Goal: Task Accomplishment & Management: Manage account settings

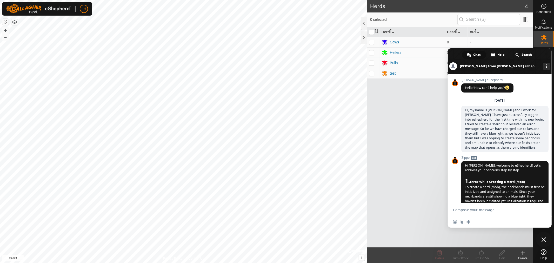
scroll to position [2437, 0]
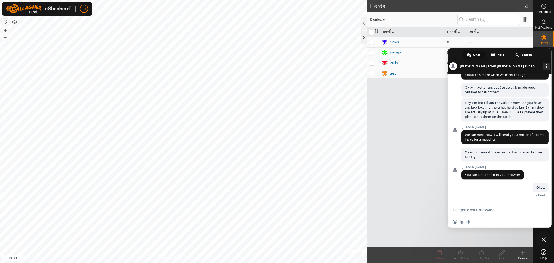
click at [361, 38] on div at bounding box center [364, 37] width 6 height 12
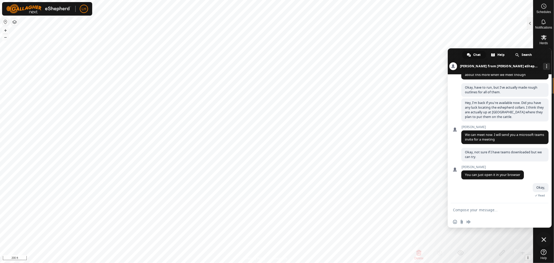
click at [544, 240] on span "Close chat" at bounding box center [543, 239] width 5 height 5
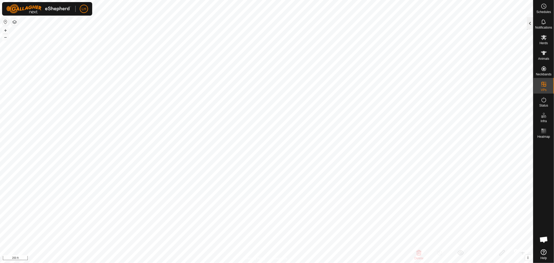
click at [531, 23] on div at bounding box center [530, 23] width 6 height 12
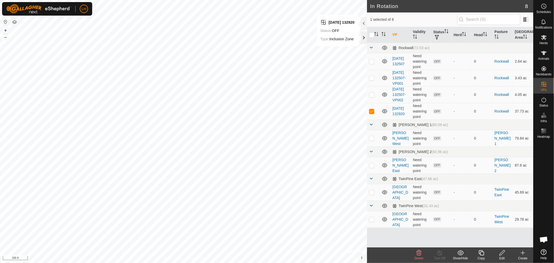
click at [363, 38] on div at bounding box center [364, 37] width 6 height 12
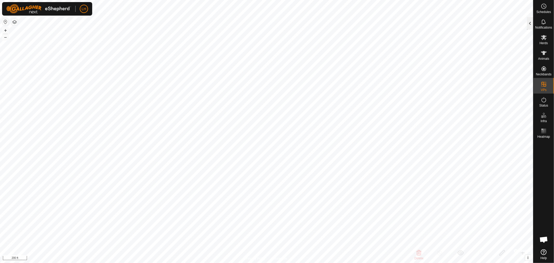
click at [529, 24] on div at bounding box center [530, 23] width 6 height 12
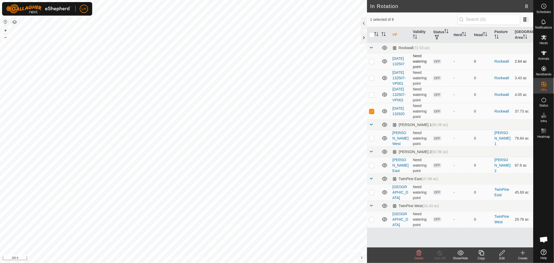
click at [399, 59] on td "[DATE] 132507" at bounding box center [400, 61] width 21 height 17
click at [399, 56] on link "[DATE] 132507" at bounding box center [398, 61] width 12 height 10
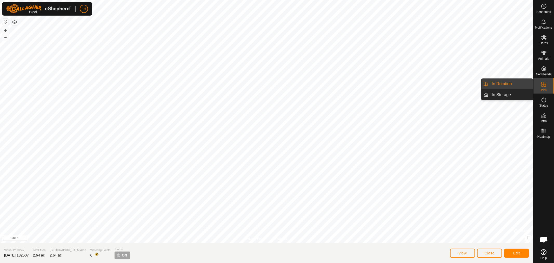
click at [505, 83] on link "In Rotation" at bounding box center [511, 84] width 44 height 10
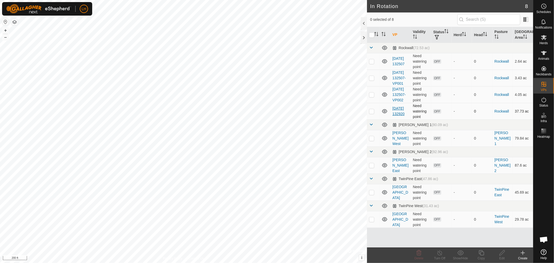
click at [399, 116] on link "[DATE] 132920" at bounding box center [398, 111] width 12 height 10
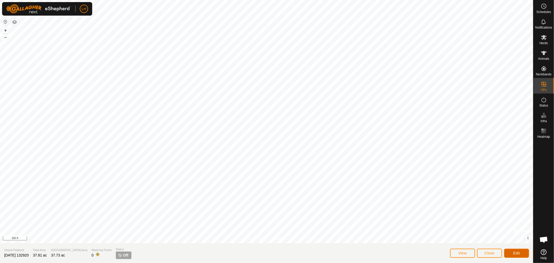
click at [518, 251] on span "Edit" at bounding box center [516, 253] width 7 height 4
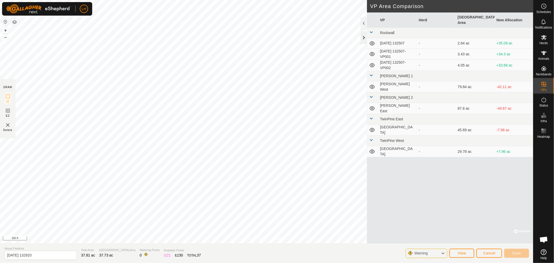
click at [363, 35] on div at bounding box center [364, 37] width 6 height 12
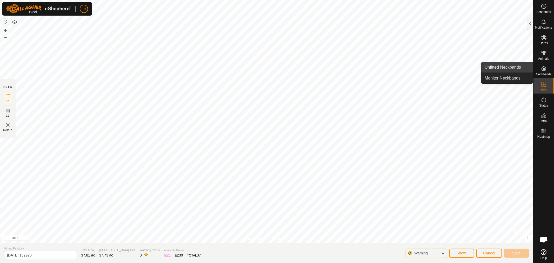
click at [500, 68] on link "Unfitted Neckbands" at bounding box center [506, 67] width 51 height 10
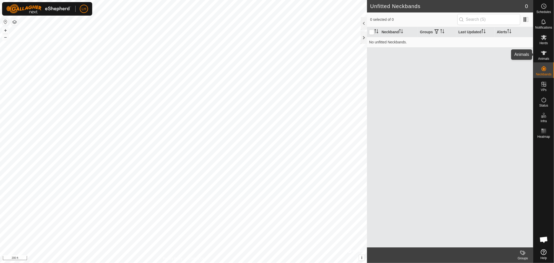
click at [544, 52] on icon at bounding box center [544, 53] width 6 height 4
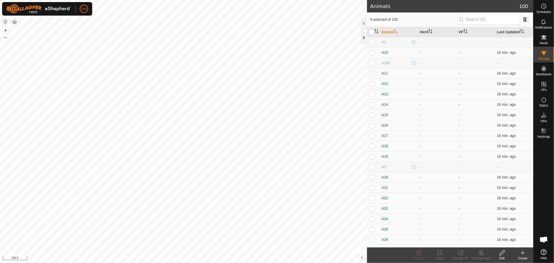
click at [362, 38] on div at bounding box center [364, 37] width 6 height 12
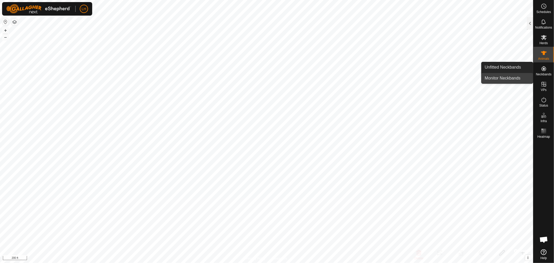
click at [513, 79] on link "Monitor Neckbands" at bounding box center [506, 78] width 51 height 10
click at [528, 20] on div at bounding box center [530, 23] width 6 height 12
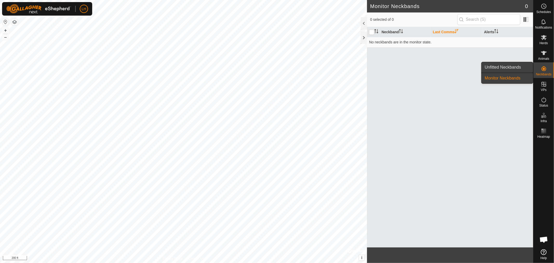
click at [511, 66] on link "Unfitted Neckbands" at bounding box center [506, 67] width 51 height 10
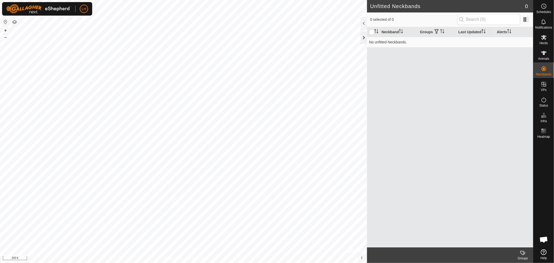
click at [362, 37] on div at bounding box center [364, 37] width 6 height 12
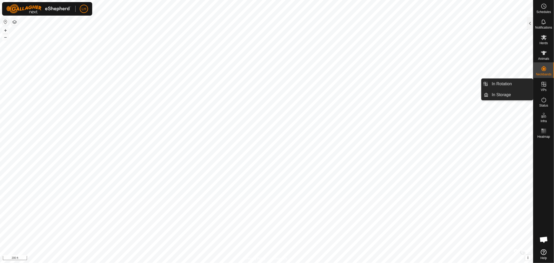
click at [543, 86] on icon at bounding box center [544, 84] width 6 height 6
click at [505, 85] on link "In Rotation" at bounding box center [511, 84] width 44 height 10
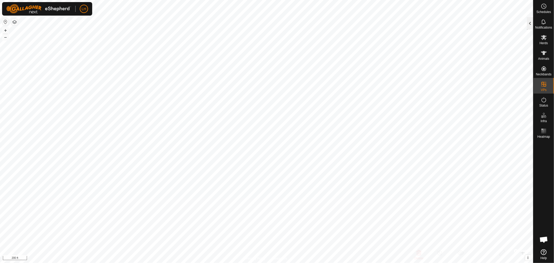
click at [530, 23] on div at bounding box center [530, 23] width 6 height 12
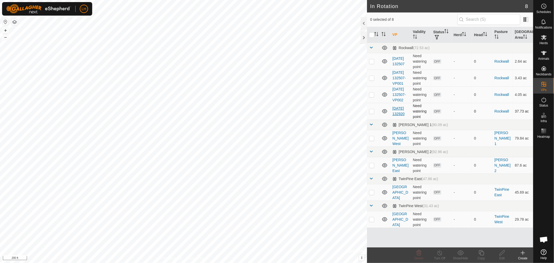
click at [393, 116] on link "[DATE] 132920" at bounding box center [398, 111] width 12 height 10
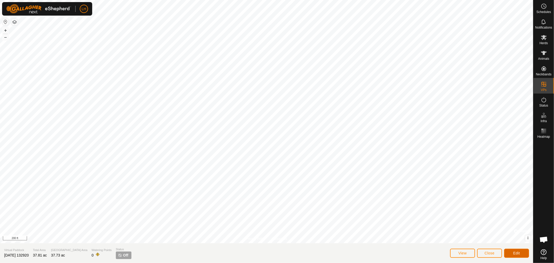
click at [513, 252] on span "Edit" at bounding box center [516, 253] width 7 height 4
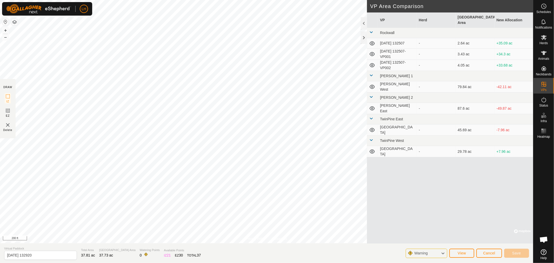
click at [442, 253] on icon at bounding box center [443, 253] width 4 height 7
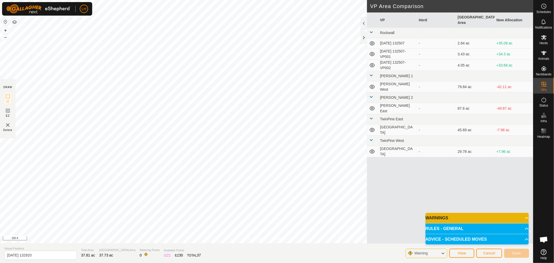
click at [412, 190] on div "VP Herd Grazing Area New Allocation Rockwall [DATE] 132507 - 2.64 ac +35.09 ac …" at bounding box center [450, 127] width 166 height 231
click at [487, 253] on span "Cancel" at bounding box center [489, 253] width 12 height 4
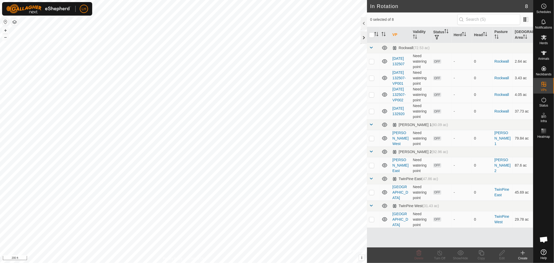
click at [362, 35] on div at bounding box center [364, 37] width 6 height 12
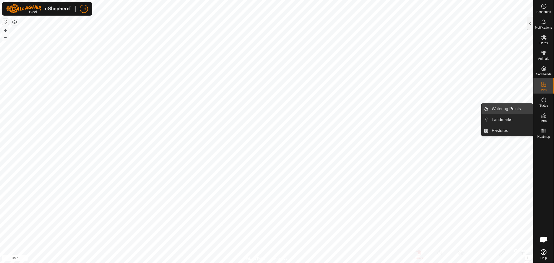
click at [491, 107] on link "Watering Points" at bounding box center [511, 109] width 44 height 10
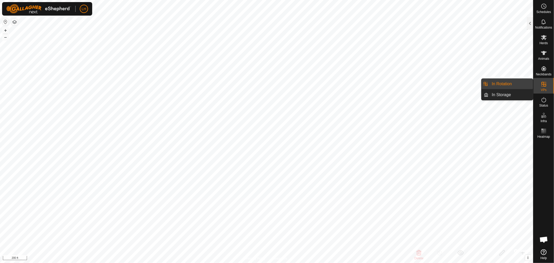
drag, startPoint x: 544, startPoint y: 91, endPoint x: 543, endPoint y: 85, distance: 6.3
click at [543, 85] on icon at bounding box center [544, 84] width 6 height 6
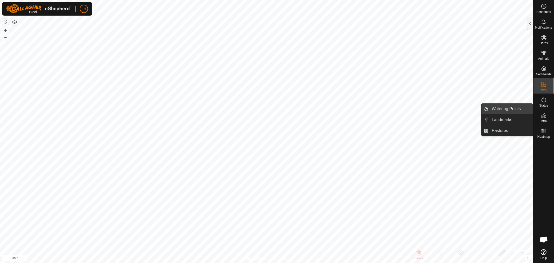
click at [512, 109] on link "Watering Points" at bounding box center [511, 109] width 44 height 10
click at [503, 109] on link "Watering Points" at bounding box center [511, 109] width 44 height 10
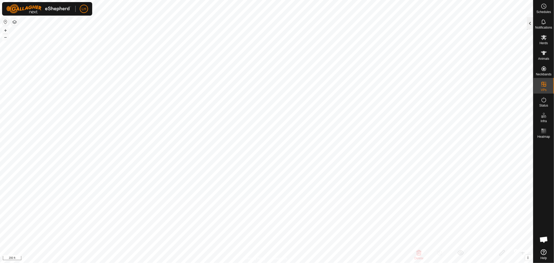
click at [530, 23] on div at bounding box center [530, 23] width 6 height 12
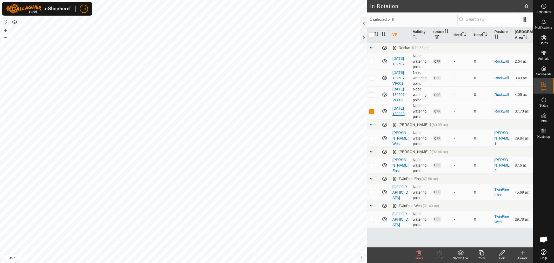
click at [397, 116] on link "[DATE] 132920" at bounding box center [398, 111] width 12 height 10
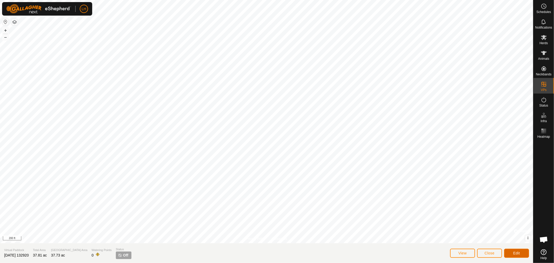
click at [517, 251] on span "Edit" at bounding box center [516, 253] width 7 height 4
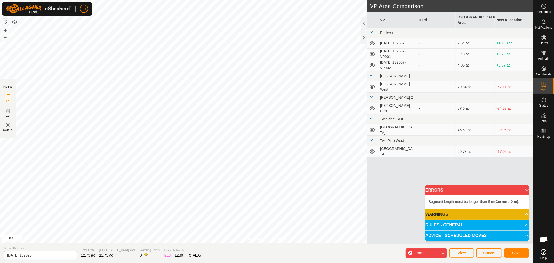
click at [443, 254] on icon at bounding box center [443, 252] width 4 height 7
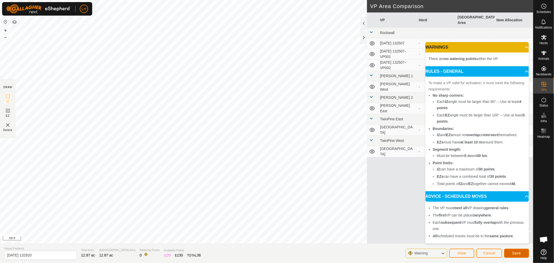
click at [517, 253] on span "Save" at bounding box center [516, 253] width 9 height 4
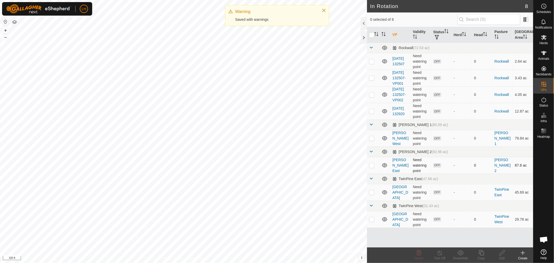
click at [373, 183] on div "In Rotation 8 0 selected of 8 VP Validity Status Herd Head Pasture [GEOGRAPHIC_…" at bounding box center [266, 131] width 533 height 263
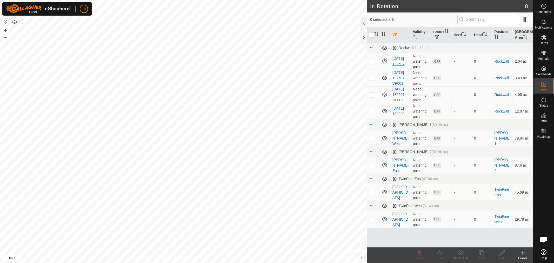
click at [398, 56] on link "[DATE] 132507" at bounding box center [398, 61] width 12 height 10
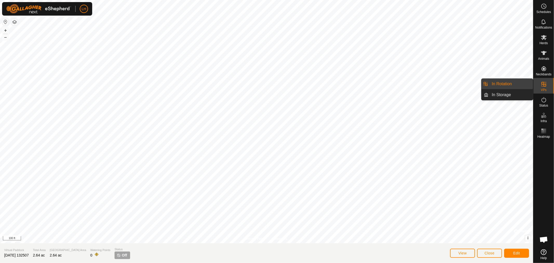
click at [499, 81] on link "In Rotation" at bounding box center [511, 84] width 44 height 10
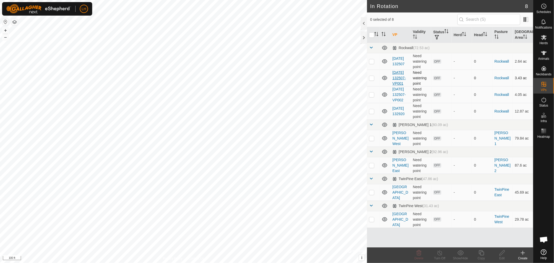
click at [399, 73] on link "[DATE] 132507-VP001" at bounding box center [398, 77] width 13 height 15
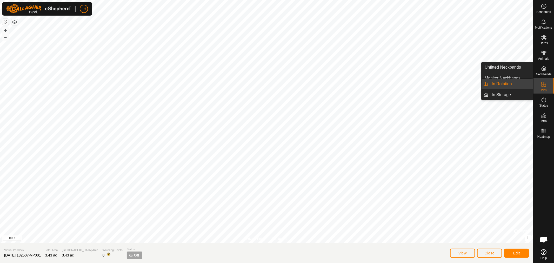
click at [507, 82] on link "In Rotation" at bounding box center [511, 84] width 44 height 10
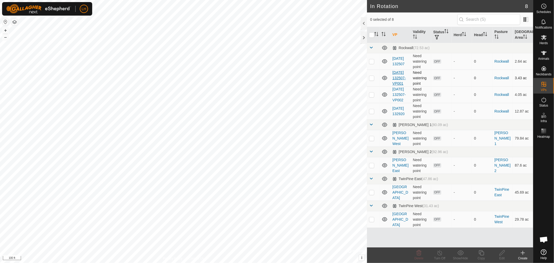
click at [399, 83] on link "[DATE] 132507-VP001" at bounding box center [398, 77] width 13 height 15
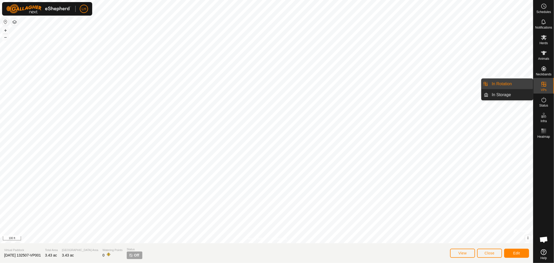
click at [501, 83] on link "In Rotation" at bounding box center [511, 84] width 44 height 10
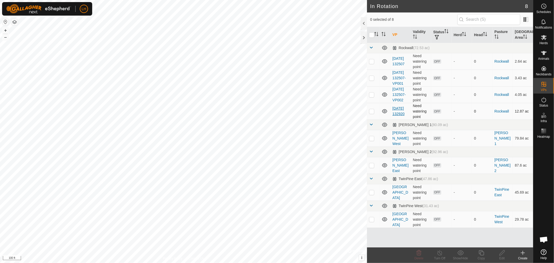
click at [399, 116] on link "[DATE] 132920" at bounding box center [398, 111] width 12 height 10
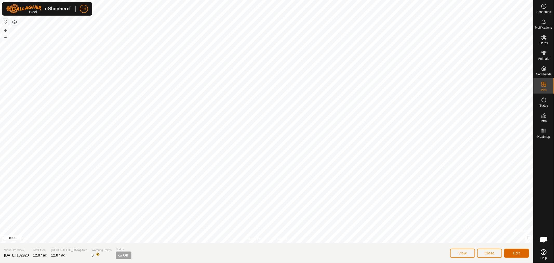
click at [513, 253] on span "Edit" at bounding box center [516, 253] width 7 height 4
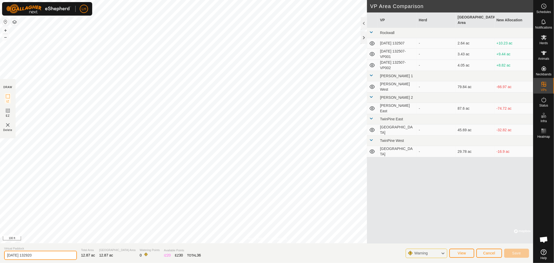
drag, startPoint x: 44, startPoint y: 254, endPoint x: 0, endPoint y: 247, distance: 44.9
click at [0, 247] on section "Virtual Paddock [DATE] 132920 Total Area 12.87 ac Grazing Area 12.87 ac Waterin…" at bounding box center [266, 253] width 533 height 20
type input "[GEOGRAPHIC_DATA]"
click at [517, 255] on button "Save" at bounding box center [516, 252] width 25 height 9
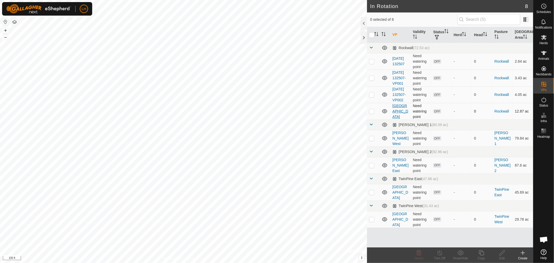
click at [395, 119] on link "[GEOGRAPHIC_DATA]" at bounding box center [400, 111] width 16 height 15
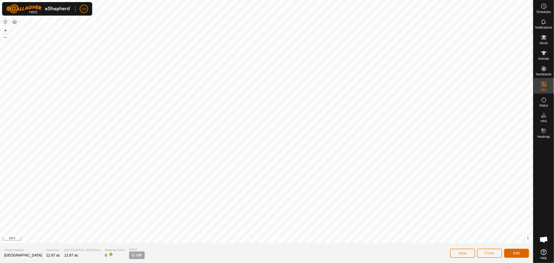
click at [514, 253] on span "Edit" at bounding box center [516, 253] width 7 height 4
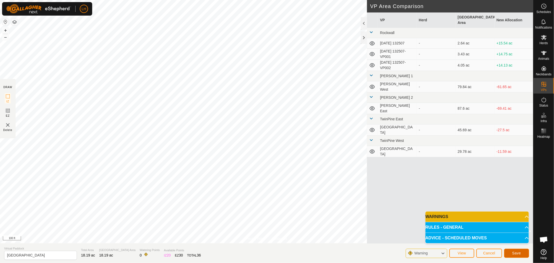
click at [517, 251] on span "Save" at bounding box center [516, 253] width 9 height 4
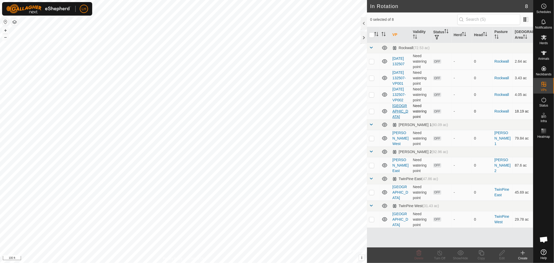
click at [399, 119] on link "[GEOGRAPHIC_DATA]" at bounding box center [400, 111] width 16 height 15
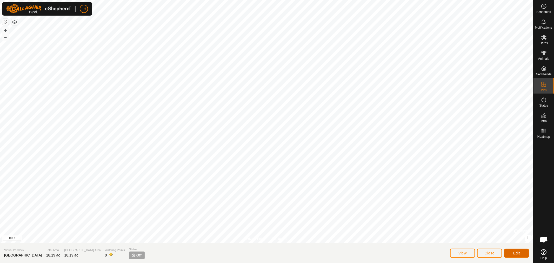
click at [518, 250] on button "Edit" at bounding box center [516, 252] width 25 height 9
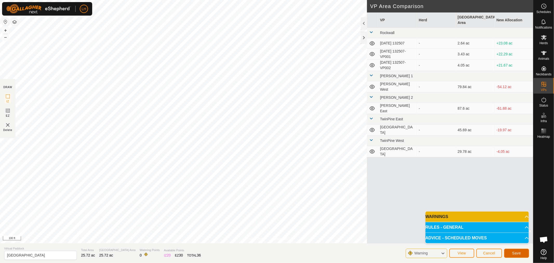
click at [517, 252] on span "Save" at bounding box center [516, 253] width 9 height 4
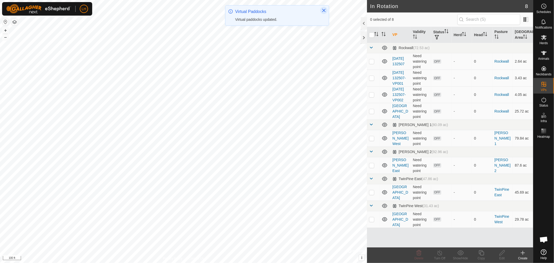
click at [323, 9] on icon "Close" at bounding box center [324, 10] width 4 height 4
click at [396, 56] on link "[DATE] 132507" at bounding box center [398, 61] width 12 height 10
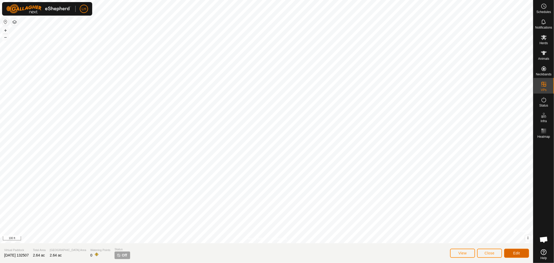
click at [517, 250] on button "Edit" at bounding box center [516, 252] width 25 height 9
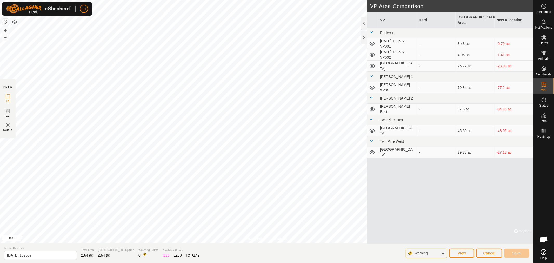
click at [6, 126] on img at bounding box center [8, 125] width 6 height 6
click at [395, 38] on td "[DATE] 132507-VP001" at bounding box center [397, 43] width 39 height 11
click at [7, 124] on img at bounding box center [8, 125] width 6 height 6
click at [485, 253] on span "Cancel" at bounding box center [489, 253] width 12 height 4
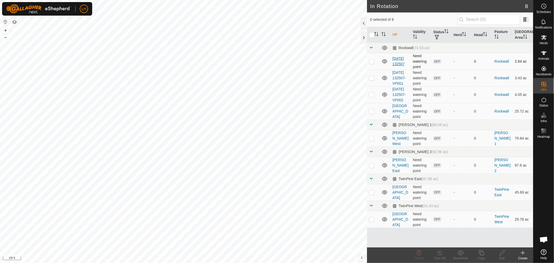
click at [397, 56] on link "[DATE] 132507" at bounding box center [398, 61] width 12 height 10
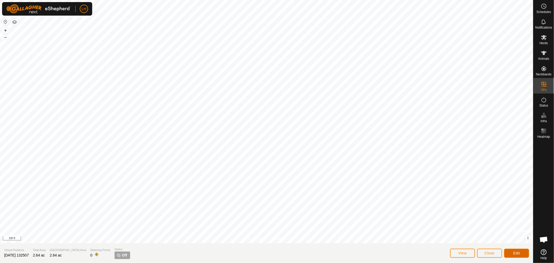
click at [517, 251] on span "Edit" at bounding box center [516, 253] width 7 height 4
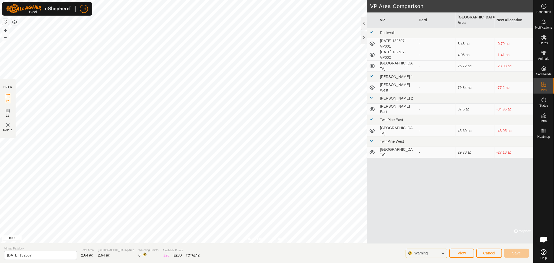
click at [6, 123] on img at bounding box center [8, 125] width 6 height 6
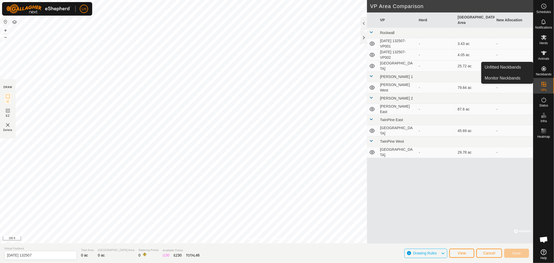
drag, startPoint x: 550, startPoint y: 76, endPoint x: 545, endPoint y: 67, distance: 9.9
click at [545, 67] on icon at bounding box center [544, 68] width 6 height 6
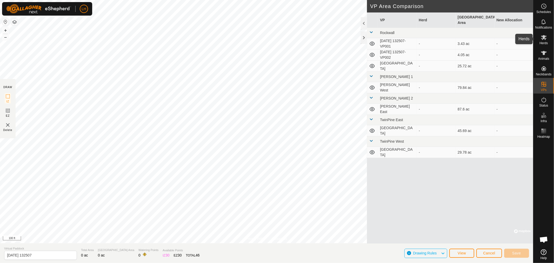
click at [547, 38] on icon at bounding box center [544, 37] width 6 height 6
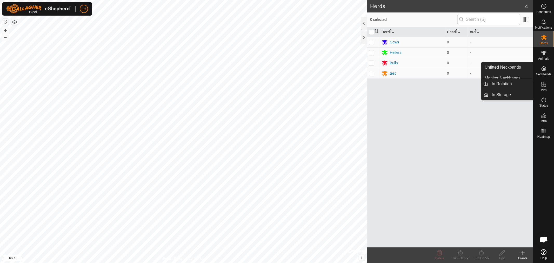
click at [544, 84] on icon at bounding box center [543, 84] width 5 height 5
click at [501, 82] on link "In Rotation" at bounding box center [511, 84] width 44 height 10
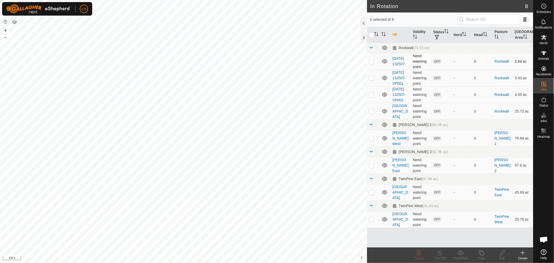
click at [370, 60] on p-checkbox at bounding box center [371, 61] width 5 height 4
checkbox input "true"
click at [373, 79] on p-checkbox at bounding box center [371, 78] width 5 height 4
checkbox input "true"
click at [373, 97] on p-checkbox at bounding box center [371, 94] width 5 height 4
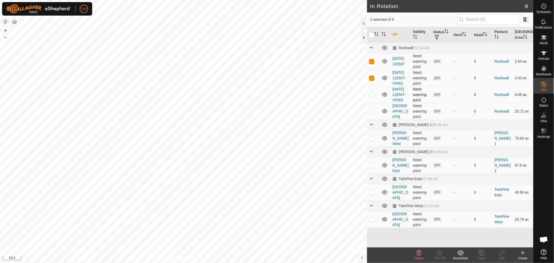
checkbox input "true"
click at [418, 255] on icon at bounding box center [419, 252] width 6 height 6
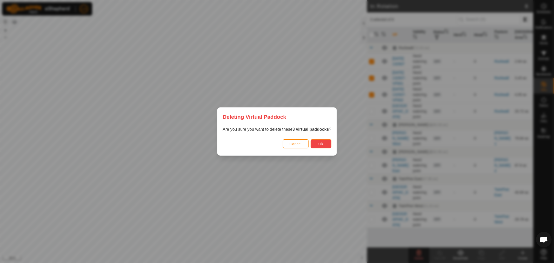
click at [321, 142] on span "Ok" at bounding box center [320, 144] width 5 height 4
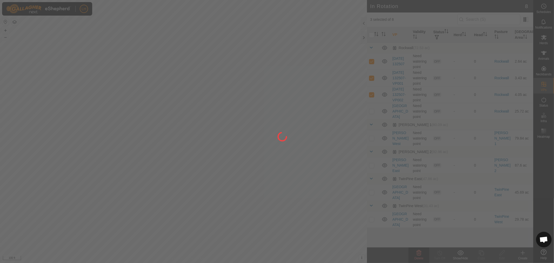
checkbox input "false"
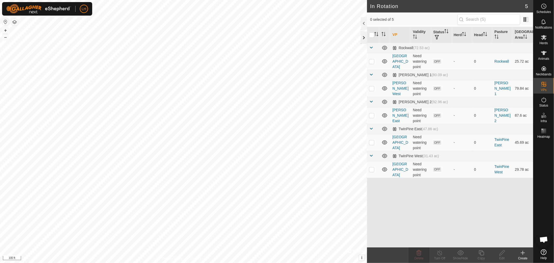
click at [362, 38] on div at bounding box center [364, 37] width 6 height 12
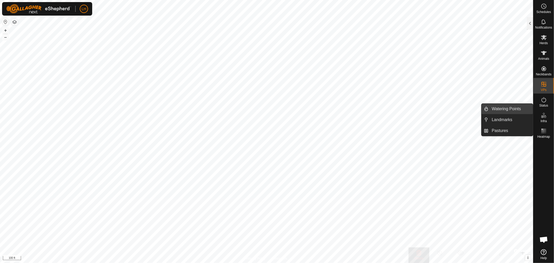
click at [485, 108] on li "Watering Points" at bounding box center [506, 109] width 51 height 10
click at [503, 107] on link "Watering Points" at bounding box center [511, 109] width 44 height 10
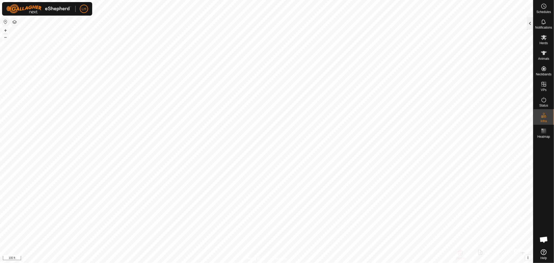
click at [527, 24] on div at bounding box center [530, 23] width 6 height 12
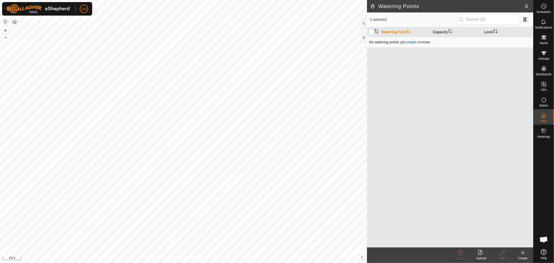
click at [413, 42] on link "create one" at bounding box center [414, 42] width 17 height 4
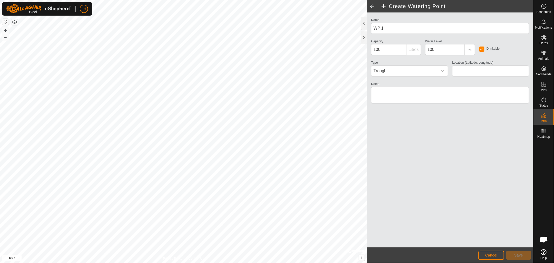
type input "44.432743, -81.063013"
click at [517, 253] on span "Save" at bounding box center [518, 255] width 9 height 4
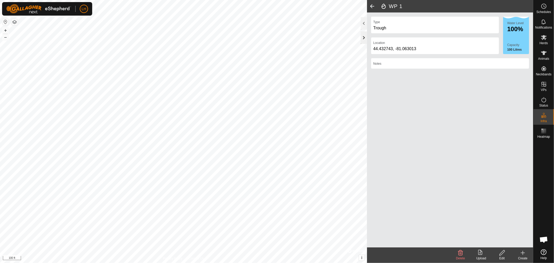
click at [362, 35] on div at bounding box center [364, 37] width 6 height 12
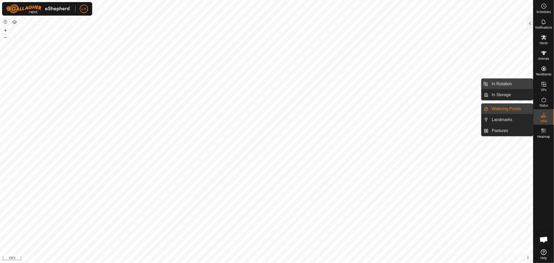
click at [486, 82] on li "In Rotation" at bounding box center [506, 84] width 51 height 10
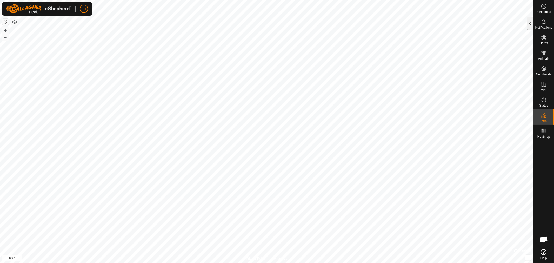
click at [528, 22] on div at bounding box center [530, 23] width 6 height 12
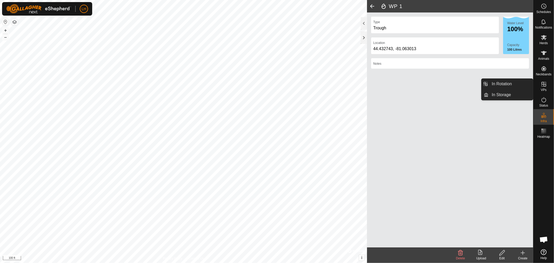
click at [542, 84] on icon at bounding box center [543, 84] width 5 height 5
click at [365, 36] on div at bounding box center [364, 37] width 6 height 12
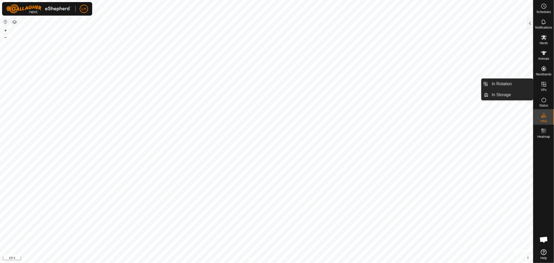
click at [543, 84] on icon at bounding box center [543, 84] width 5 height 5
click at [491, 83] on link "In Rotation" at bounding box center [511, 84] width 44 height 10
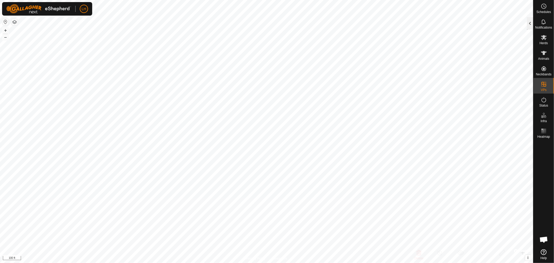
click at [530, 23] on div at bounding box center [530, 23] width 6 height 12
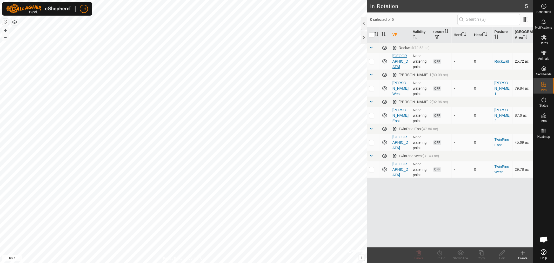
click at [397, 57] on link "[GEOGRAPHIC_DATA]" at bounding box center [400, 61] width 16 height 15
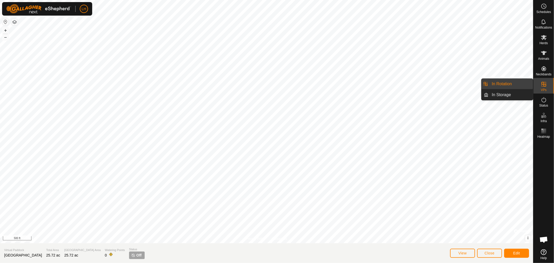
click at [507, 84] on link "In Rotation" at bounding box center [511, 84] width 44 height 10
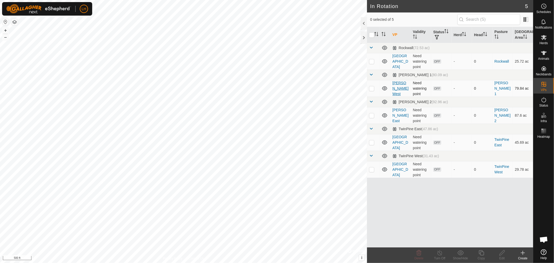
click at [398, 86] on link "[PERSON_NAME] West" at bounding box center [400, 88] width 16 height 15
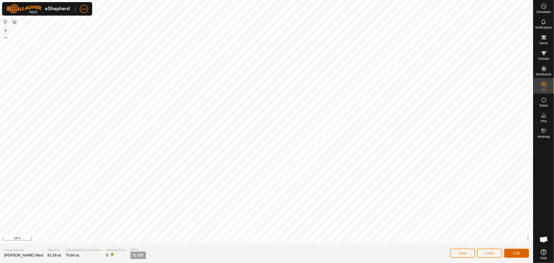
click at [511, 252] on button "Edit" at bounding box center [516, 252] width 25 height 9
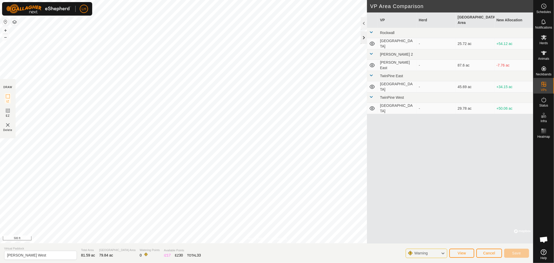
click at [364, 36] on div at bounding box center [364, 37] width 6 height 12
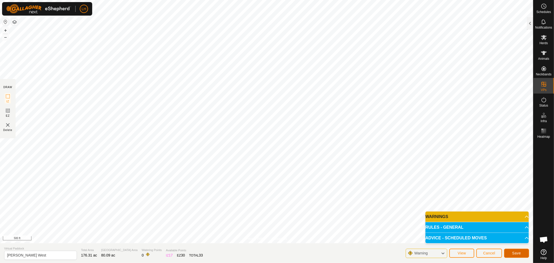
click at [512, 253] on span "Save" at bounding box center [516, 253] width 9 height 4
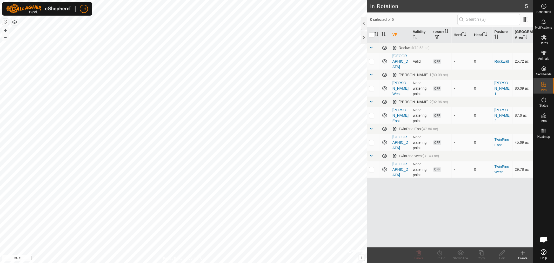
click at [372, 99] on span at bounding box center [371, 101] width 4 height 4
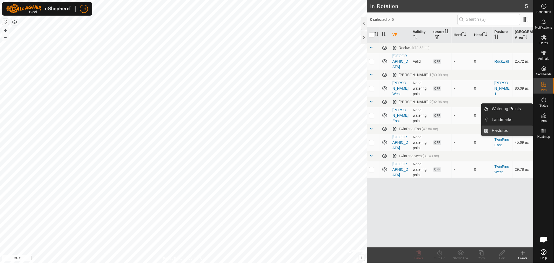
click at [500, 129] on link "Pastures" at bounding box center [511, 130] width 44 height 10
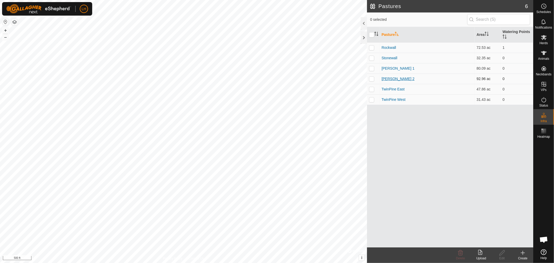
click at [382, 77] on link "[PERSON_NAME] 2" at bounding box center [397, 79] width 33 height 4
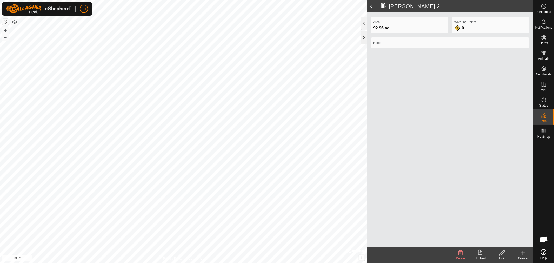
click at [362, 38] on div at bounding box center [364, 37] width 6 height 12
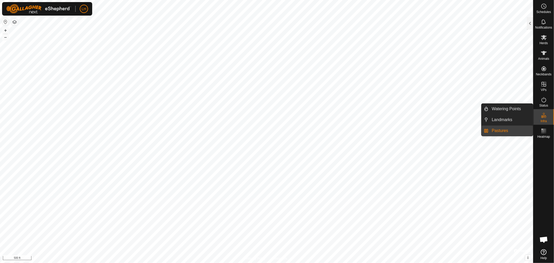
click at [504, 129] on link "Pastures" at bounding box center [511, 130] width 44 height 10
click at [503, 130] on link "Pastures" at bounding box center [511, 130] width 44 height 10
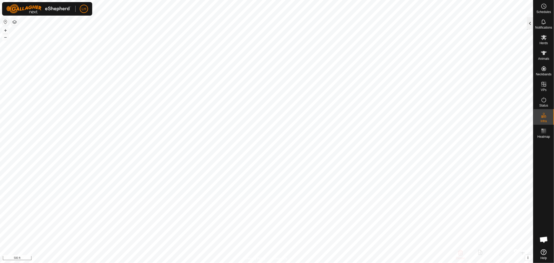
click at [529, 23] on div at bounding box center [530, 23] width 6 height 12
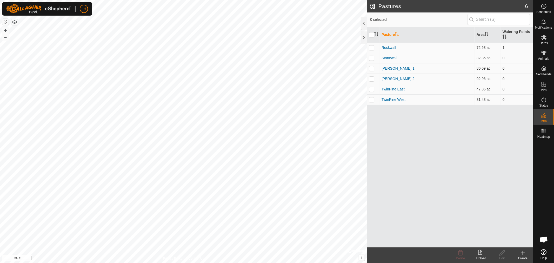
click at [385, 68] on link "[PERSON_NAME] 1" at bounding box center [397, 68] width 33 height 4
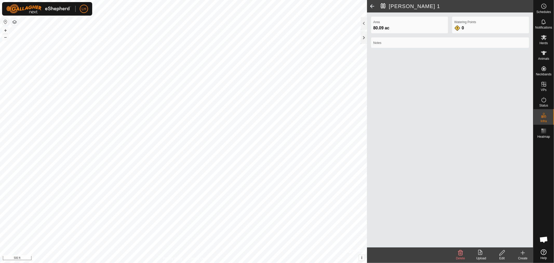
click at [501, 253] on icon at bounding box center [501, 252] width 5 height 5
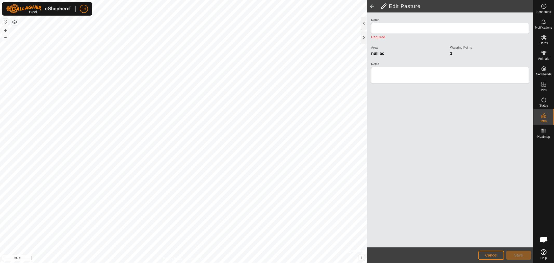
type input "[PERSON_NAME] 1"
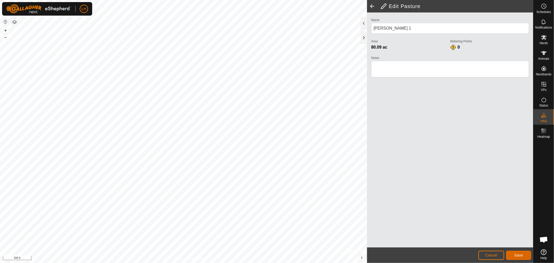
click at [523, 255] on button "Save" at bounding box center [518, 255] width 25 height 9
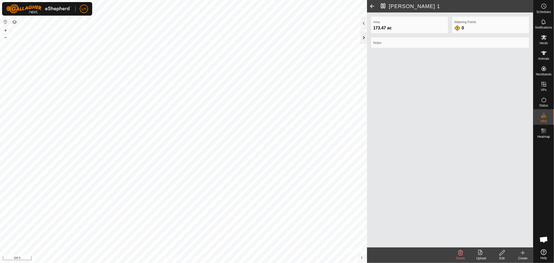
click at [363, 36] on div at bounding box center [364, 37] width 6 height 12
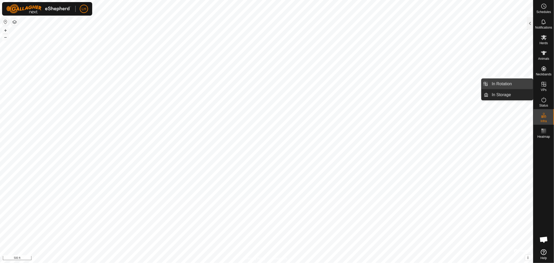
click at [501, 82] on link "In Rotation" at bounding box center [511, 84] width 44 height 10
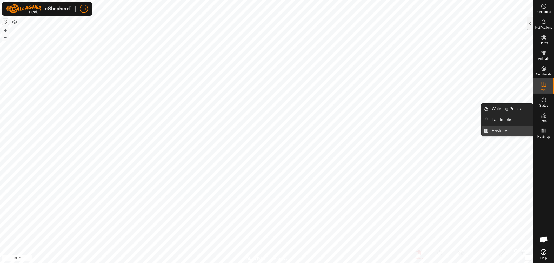
click at [488, 131] on li "Pastures" at bounding box center [506, 130] width 51 height 10
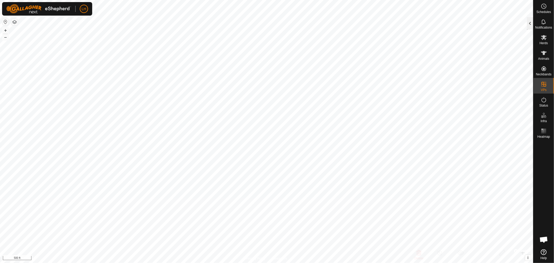
click at [531, 23] on div at bounding box center [530, 23] width 6 height 12
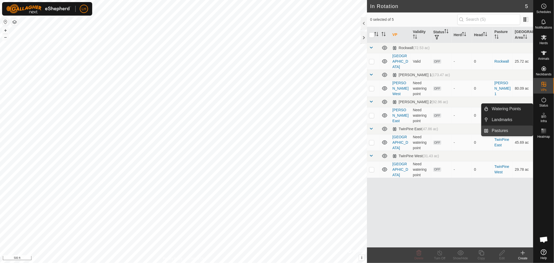
click at [501, 131] on link "Pastures" at bounding box center [511, 130] width 44 height 10
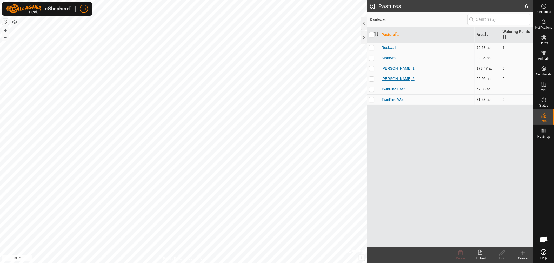
click at [386, 78] on link "[PERSON_NAME] 2" at bounding box center [397, 79] width 33 height 4
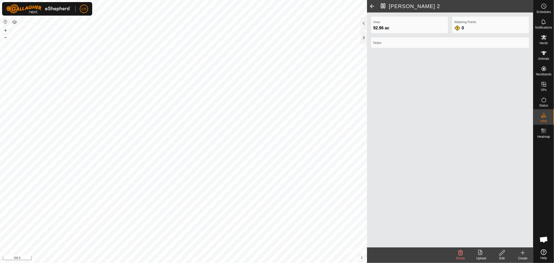
click at [501, 251] on icon at bounding box center [502, 252] width 6 height 6
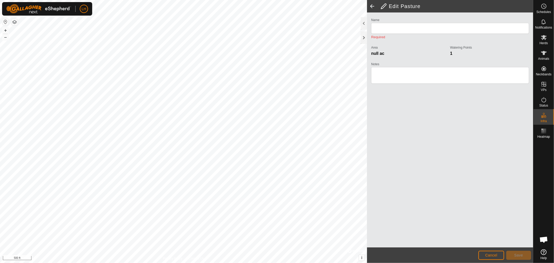
type input "[PERSON_NAME] 2"
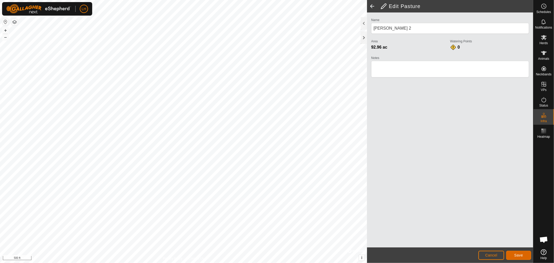
click at [515, 254] on span "Save" at bounding box center [518, 255] width 9 height 4
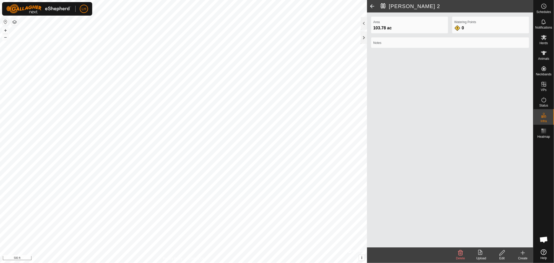
click at [372, 6] on span at bounding box center [372, 6] width 10 height 12
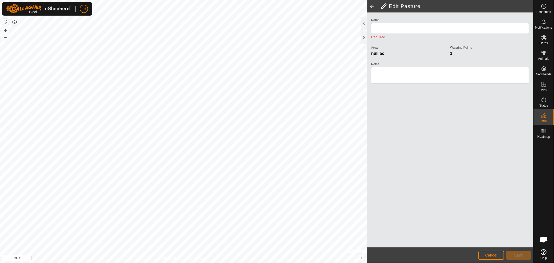
type input "[PERSON_NAME] 2"
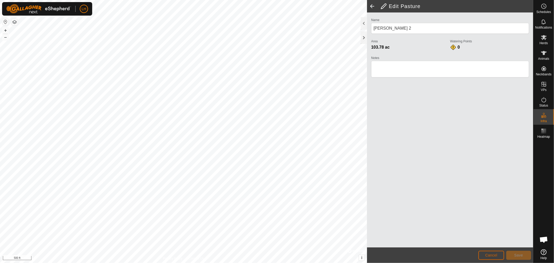
click at [492, 254] on span "Cancel" at bounding box center [491, 255] width 12 height 4
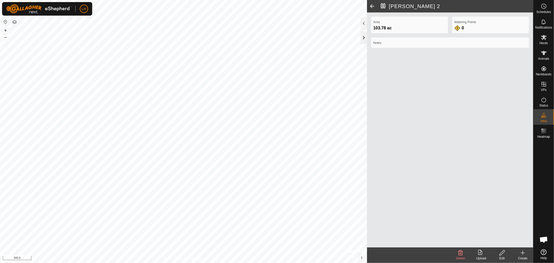
click at [363, 39] on div at bounding box center [364, 37] width 6 height 12
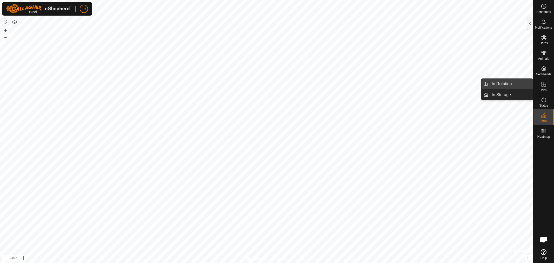
click at [501, 81] on link "In Rotation" at bounding box center [511, 84] width 44 height 10
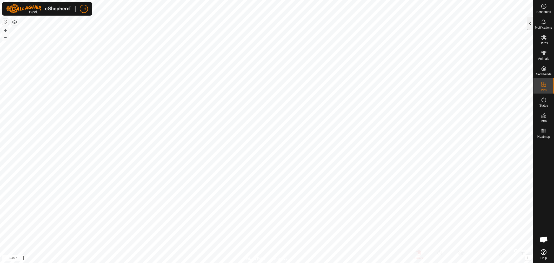
click at [529, 21] on div at bounding box center [530, 23] width 6 height 12
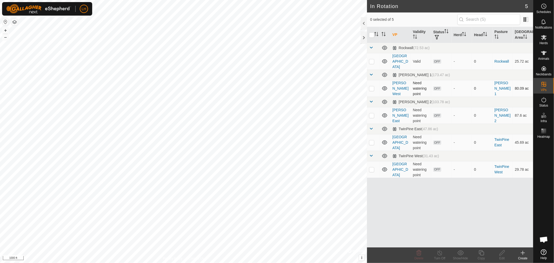
click at [372, 86] on p-checkbox at bounding box center [371, 88] width 5 height 4
checkbox input "true"
click at [369, 113] on p-checkbox at bounding box center [371, 115] width 5 height 4
checkbox input "true"
click at [420, 253] on icon at bounding box center [419, 252] width 6 height 6
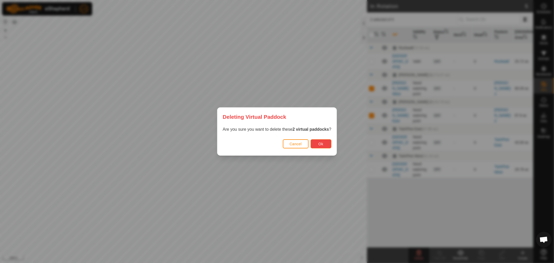
click at [318, 142] on span "Ok" at bounding box center [320, 144] width 5 height 4
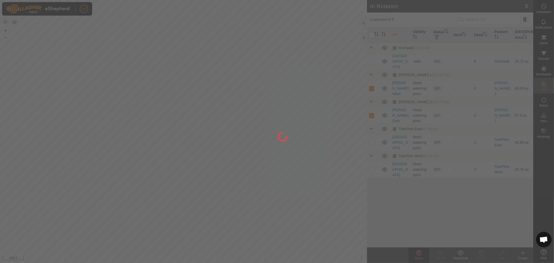
checkbox input "false"
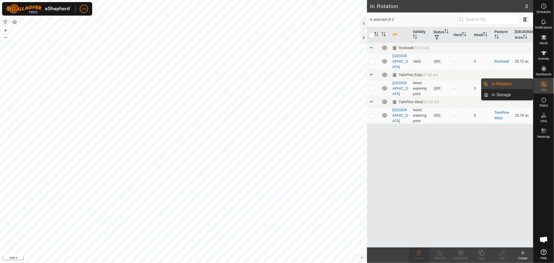
click at [497, 83] on link "In Rotation" at bounding box center [511, 84] width 44 height 10
click at [522, 253] on icon at bounding box center [523, 252] width 6 height 6
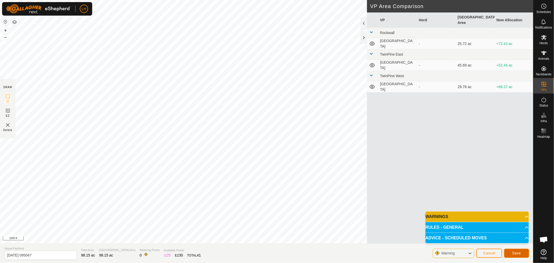
click at [512, 253] on span "Save" at bounding box center [516, 253] width 9 height 4
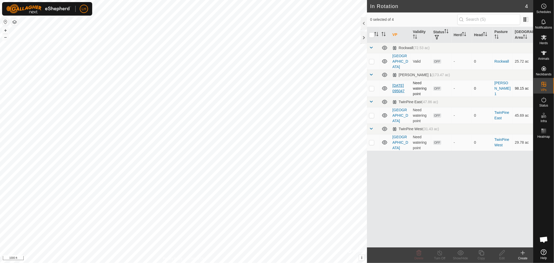
click at [400, 83] on link "[DATE] 095047" at bounding box center [398, 88] width 12 height 10
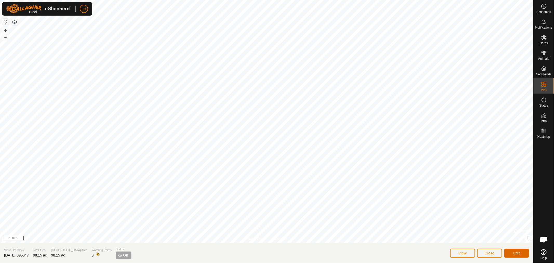
click at [512, 251] on button "Edit" at bounding box center [516, 252] width 25 height 9
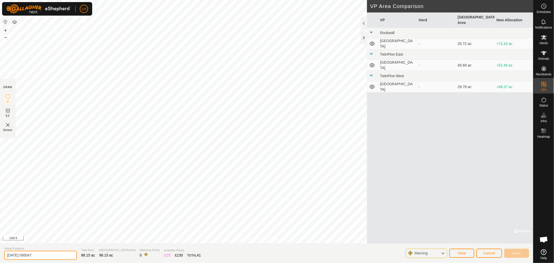
click at [0, 247] on div "LH Schedules Notifications Herds Animals Neckbands VPs Status Infra Heatmap Hel…" at bounding box center [277, 131] width 554 height 263
type input "[PERSON_NAME] West 1"
click at [515, 252] on span "Save" at bounding box center [516, 253] width 9 height 4
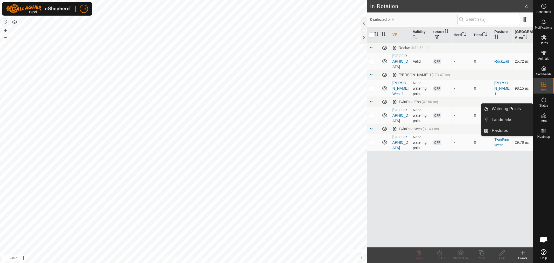
click at [545, 118] on icon at bounding box center [544, 115] width 6 height 6
click at [505, 130] on link "Pastures" at bounding box center [511, 130] width 44 height 10
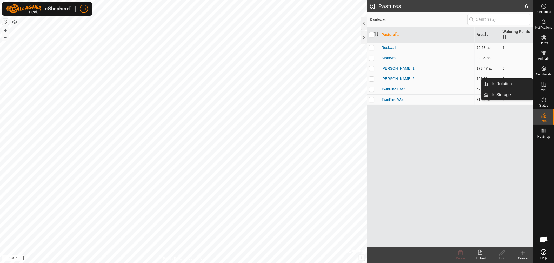
click at [543, 82] on icon at bounding box center [544, 84] width 6 height 6
click at [495, 83] on link "In Rotation" at bounding box center [511, 84] width 44 height 10
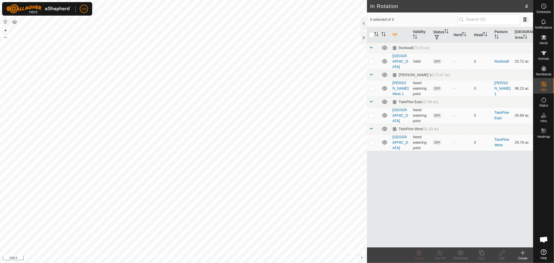
click at [521, 253] on icon at bounding box center [523, 252] width 6 height 6
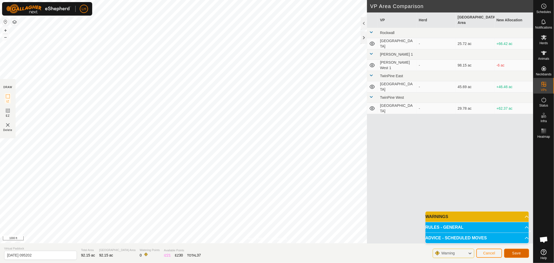
drag, startPoint x: 510, startPoint y: 252, endPoint x: 71, endPoint y: 253, distance: 439.0
click at [78, 251] on section "Virtual Paddock [DATE] 095202 Total Area 92.15 ac Grazing Area 92.15 ac Waterin…" at bounding box center [266, 253] width 533 height 20
drag, startPoint x: 50, startPoint y: 253, endPoint x: 0, endPoint y: 253, distance: 49.8
click at [0, 253] on section "Virtual Paddock [DATE] 095202 Total Area 92.15 ac Grazing Area 92.15 ac Waterin…" at bounding box center [266, 253] width 533 height 20
type input "[PERSON_NAME] East 1"
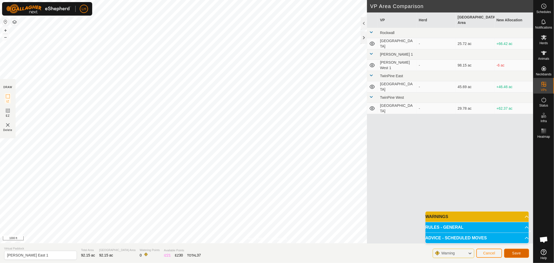
click at [520, 253] on span "Save" at bounding box center [516, 253] width 9 height 4
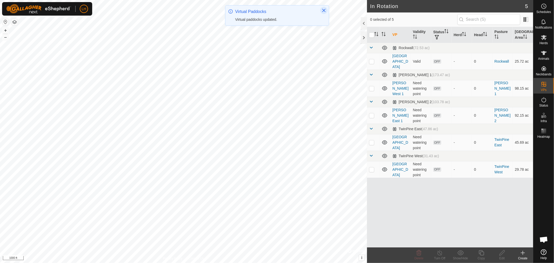
click at [322, 10] on icon "Close" at bounding box center [324, 10] width 4 height 4
click at [367, 37] on th at bounding box center [373, 35] width 12 height 16
click at [364, 37] on div at bounding box center [364, 37] width 6 height 12
